Goal: Task Accomplishment & Management: Manage account settings

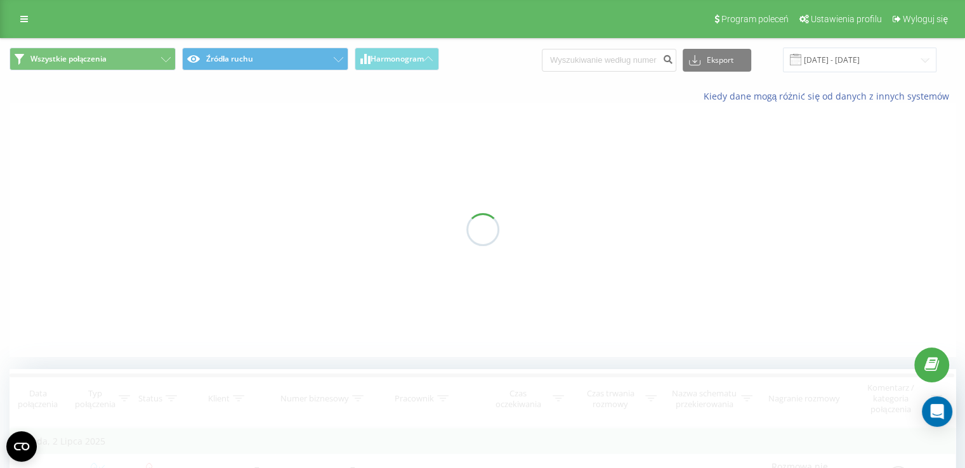
click at [32, 8] on div "Program poleceń Ustawienia profilu Wyloguj się" at bounding box center [482, 19] width 965 height 38
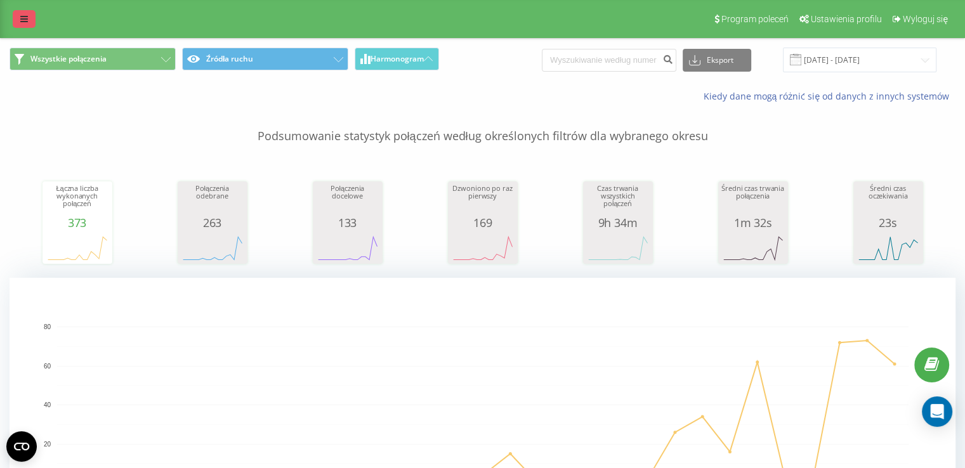
click at [29, 14] on link at bounding box center [24, 19] width 23 height 18
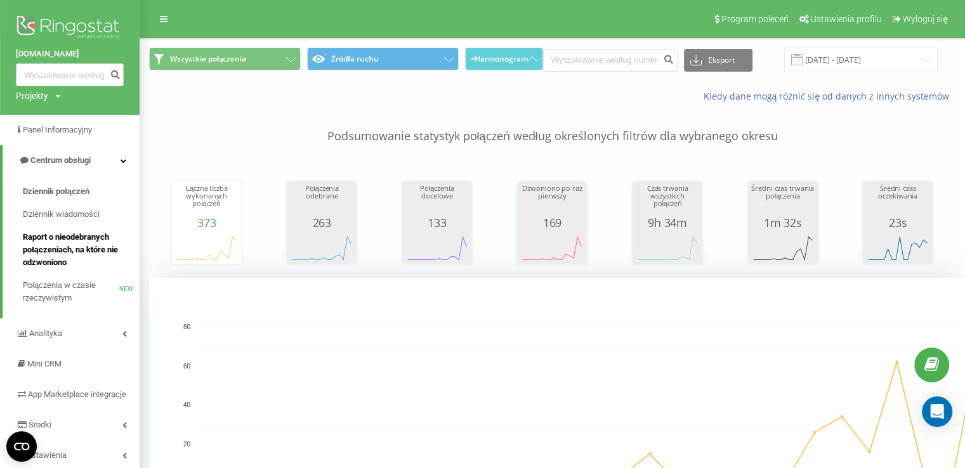
click at [78, 246] on span "Raport o nieodebranych połączeniach, na które nie odzwoniono" at bounding box center [78, 250] width 110 height 38
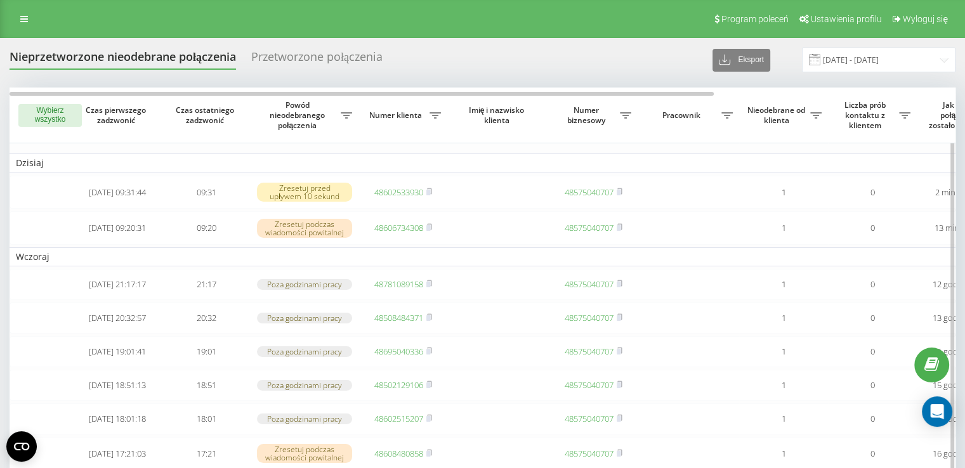
click at [72, 117] on button "Wybierz wszystko" at bounding box center [49, 115] width 63 height 23
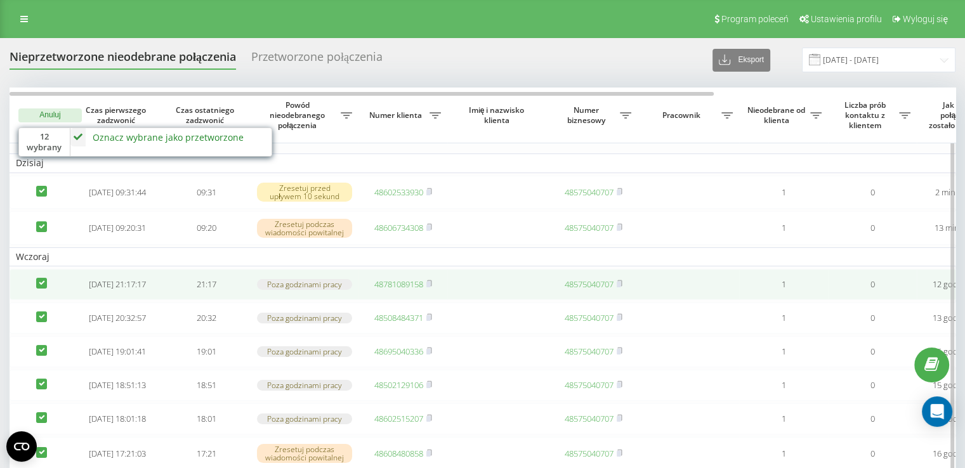
click at [43, 282] on td at bounding box center [41, 284] width 63 height 31
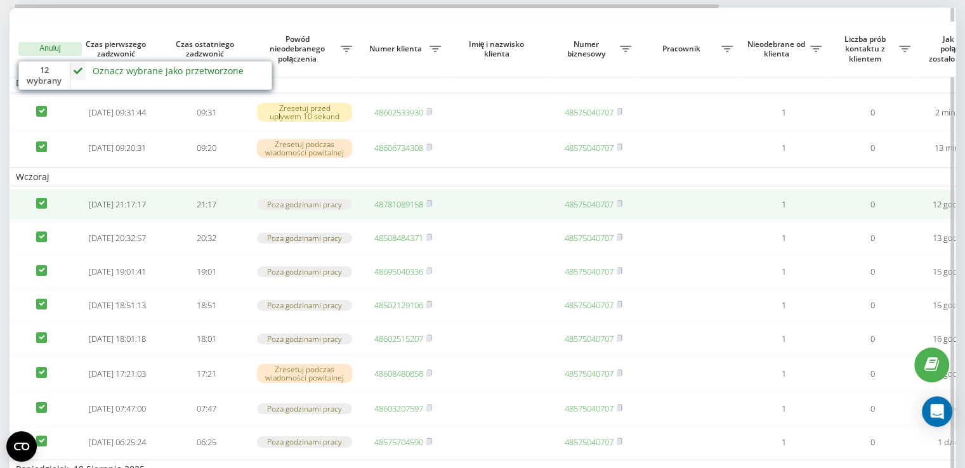
scroll to position [127, 0]
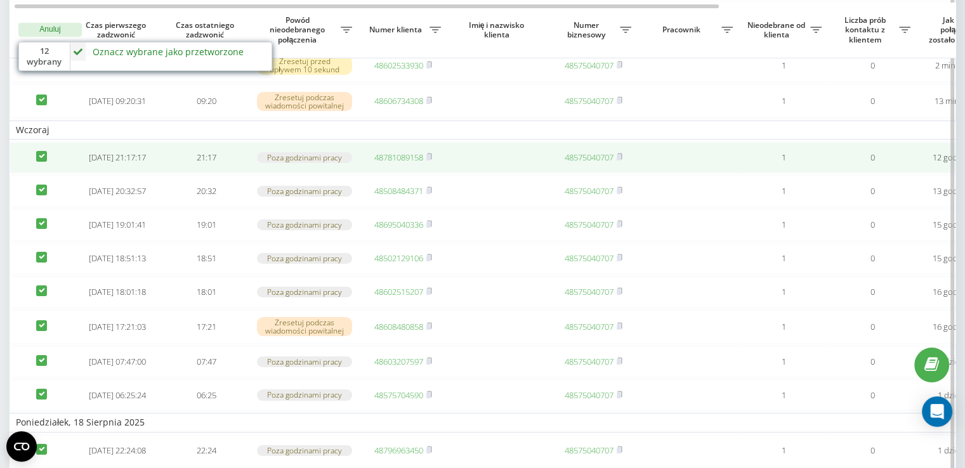
click at [43, 151] on label at bounding box center [41, 151] width 11 height 0
checkbox input "false"
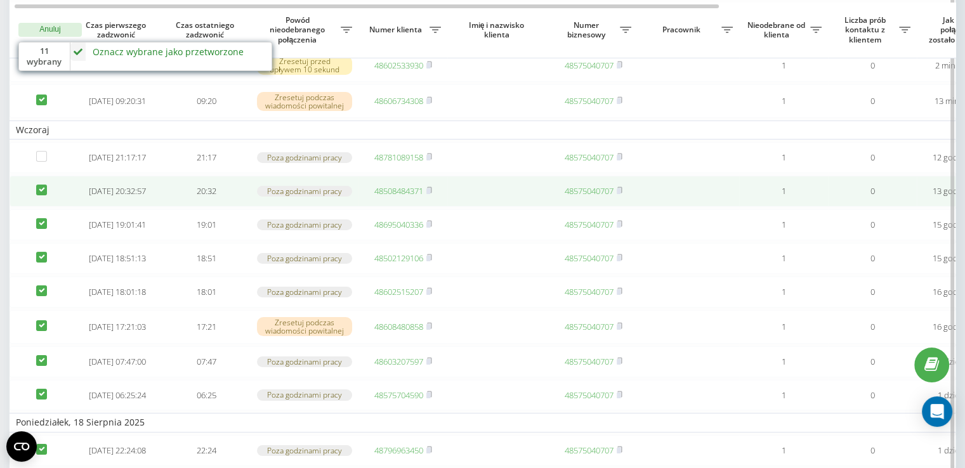
click at [41, 185] on label at bounding box center [41, 185] width 11 height 0
checkbox input "false"
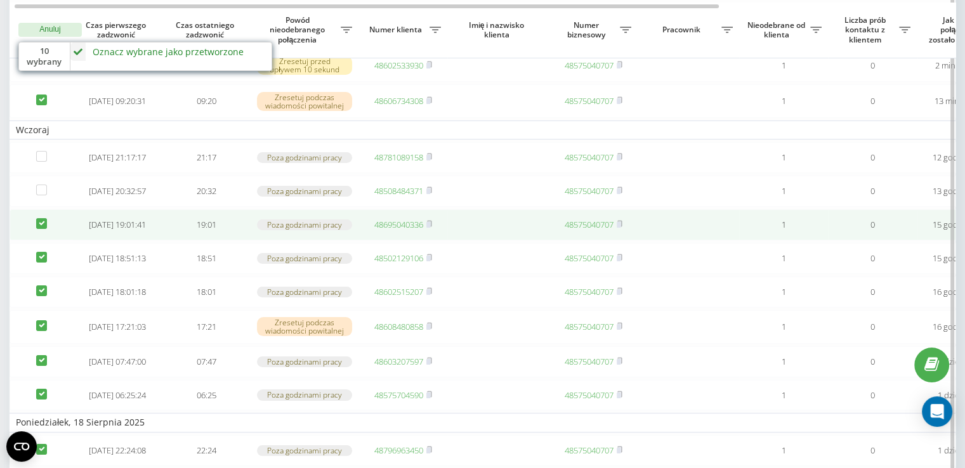
click at [40, 218] on label at bounding box center [41, 218] width 11 height 0
checkbox input "false"
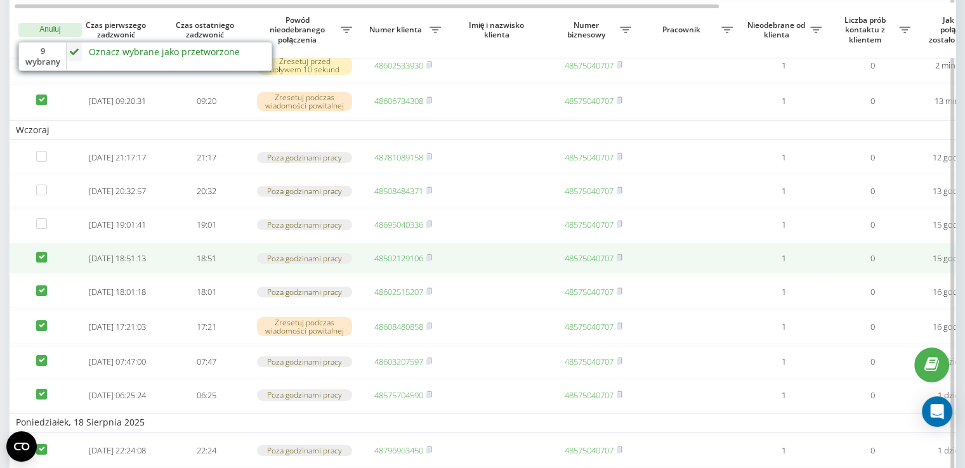
click at [40, 252] on label at bounding box center [41, 252] width 11 height 0
checkbox input "false"
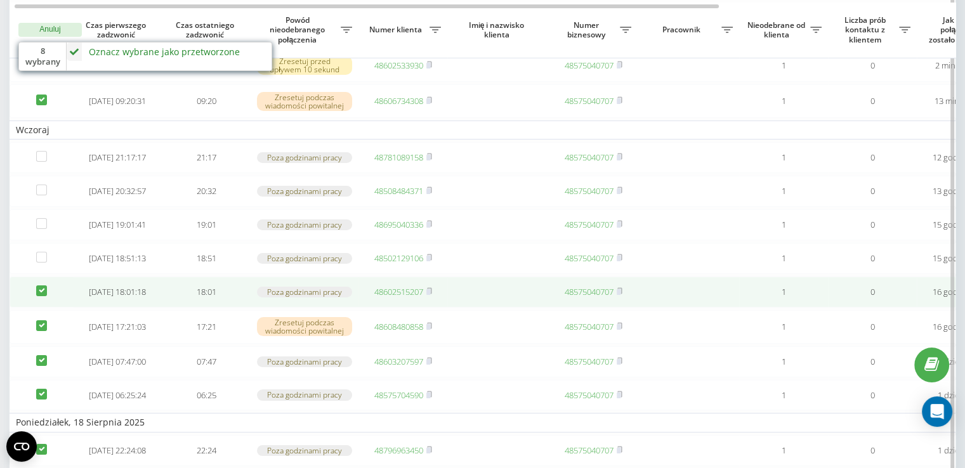
click at [39, 285] on label at bounding box center [41, 285] width 11 height 0
checkbox input "false"
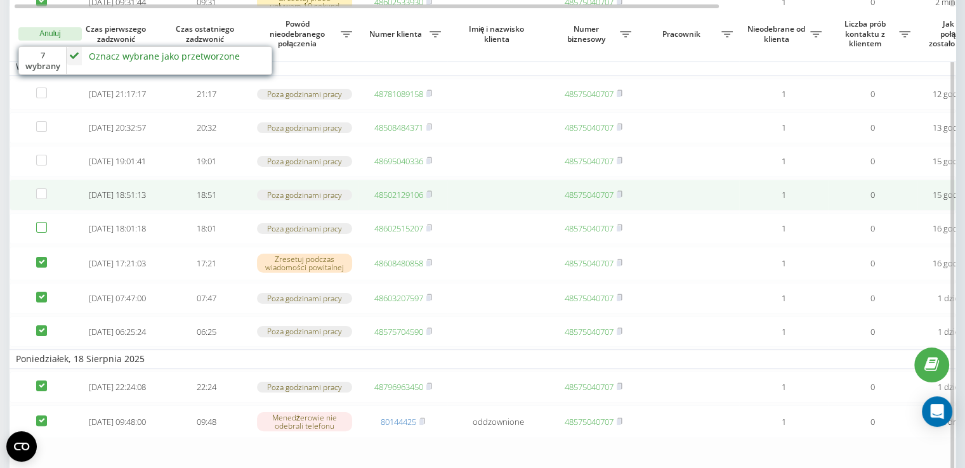
scroll to position [254, 0]
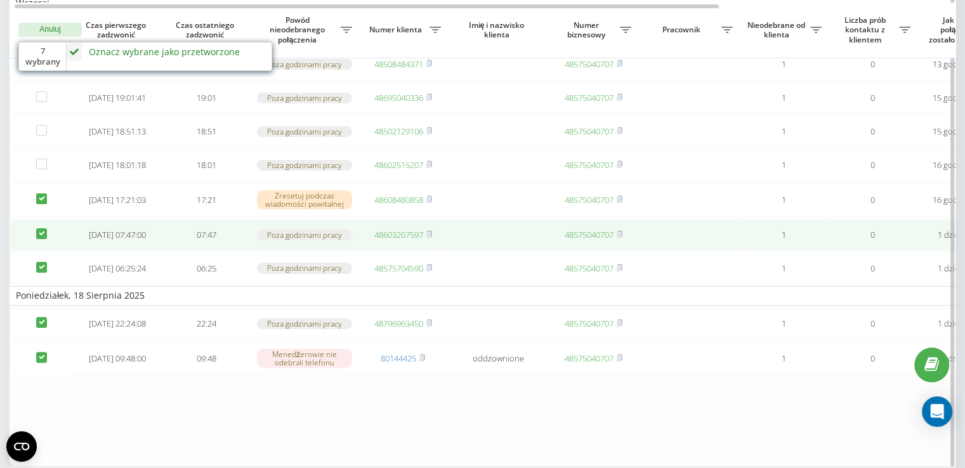
click at [38, 228] on label at bounding box center [41, 228] width 11 height 0
checkbox input "false"
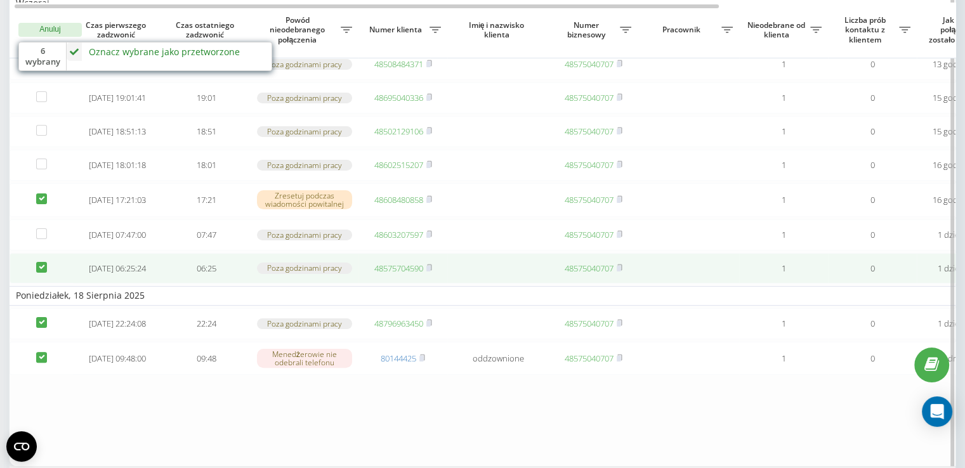
click at [39, 262] on label at bounding box center [41, 262] width 11 height 0
checkbox input "false"
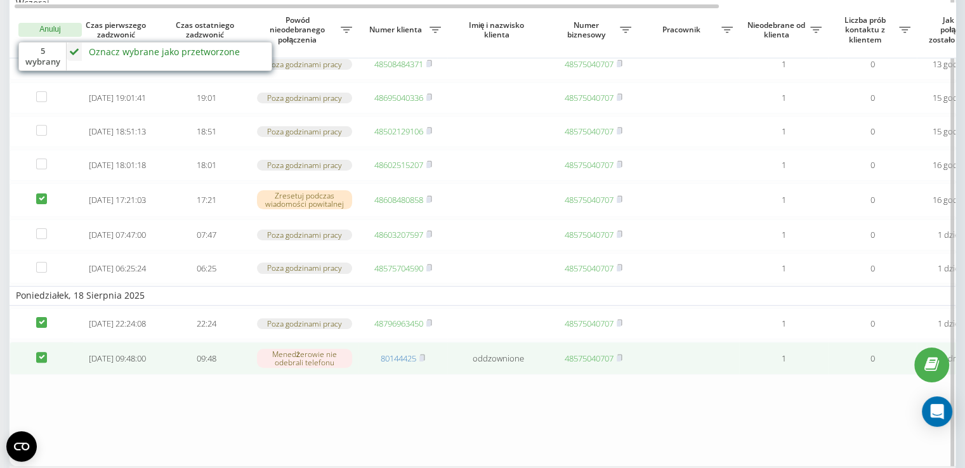
click at [41, 352] on label at bounding box center [41, 352] width 11 height 0
checkbox input "false"
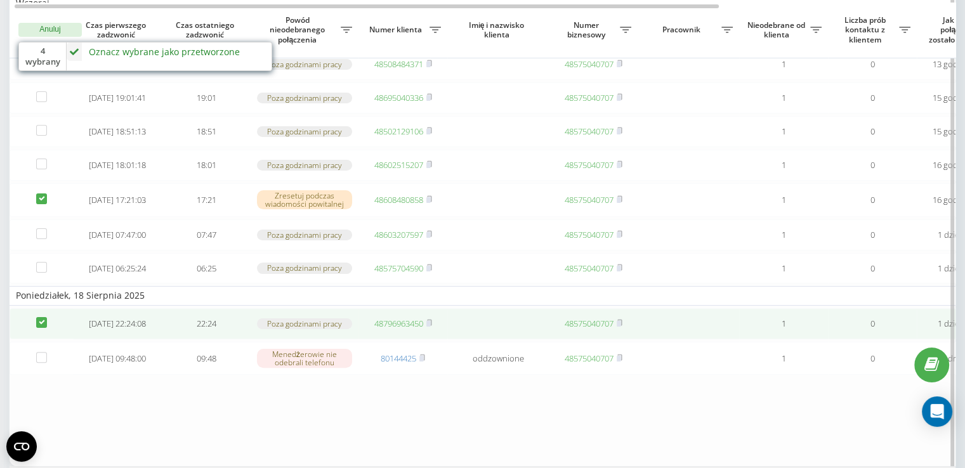
click at [41, 317] on label at bounding box center [41, 317] width 11 height 0
checkbox input "false"
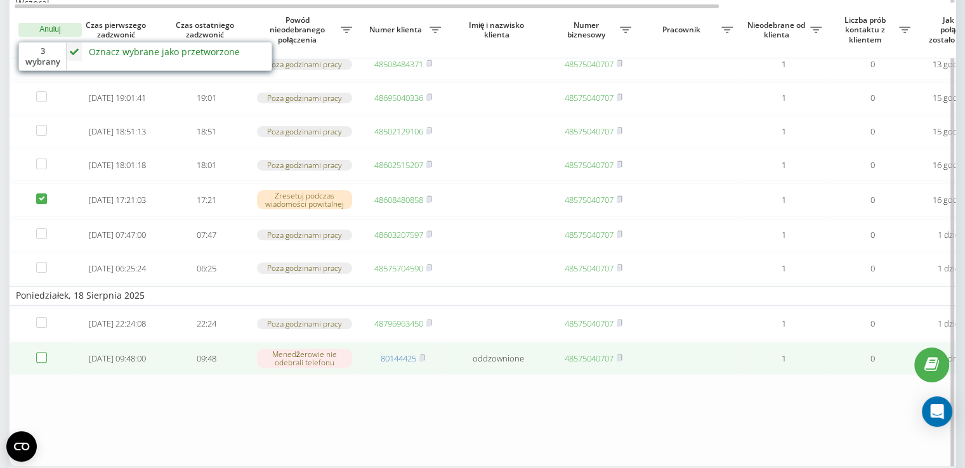
click at [43, 352] on label at bounding box center [41, 352] width 11 height 0
checkbox input "true"
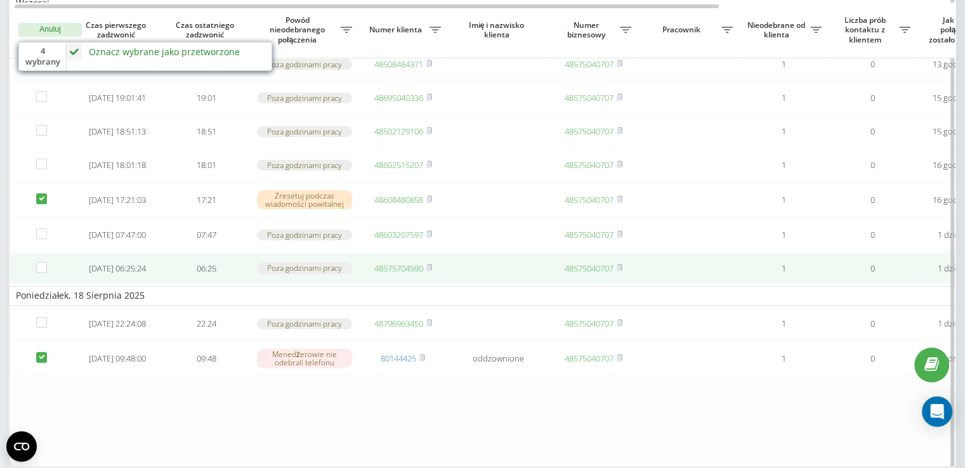
scroll to position [0, 0]
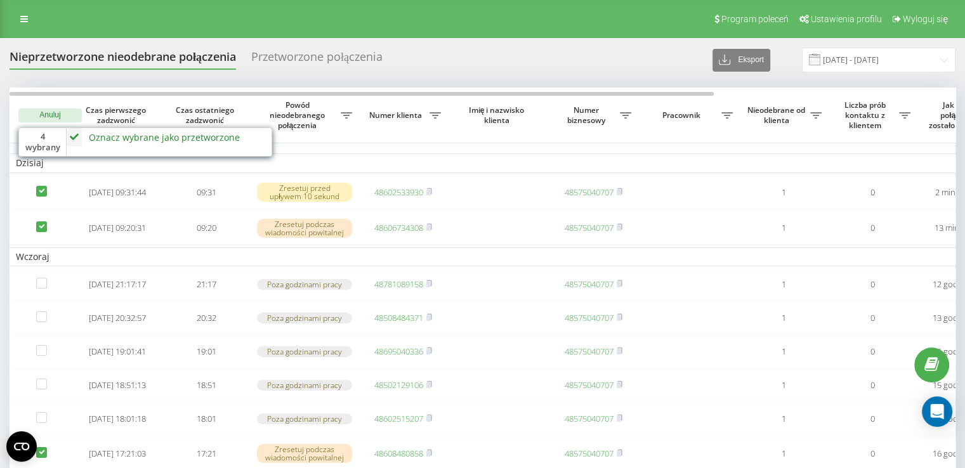
click at [143, 140] on div "Oznacz wybrane jako przetworzone" at bounding box center [164, 137] width 151 height 12
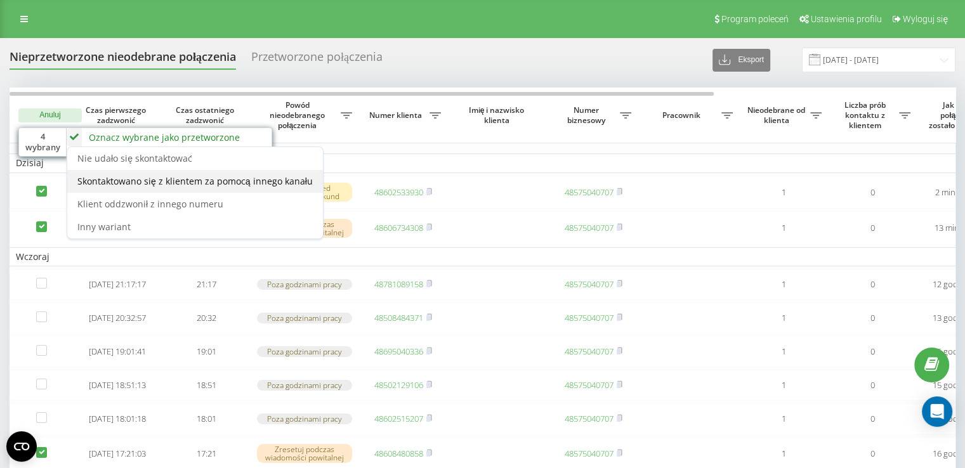
click at [208, 183] on span "Skontaktowano się z klientem za pomocą innego kanału" at bounding box center [194, 181] width 235 height 12
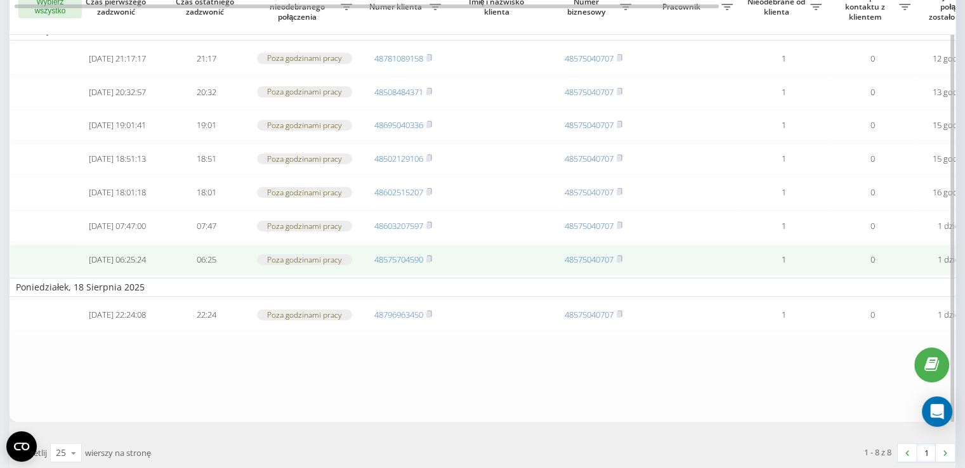
scroll to position [103, 0]
